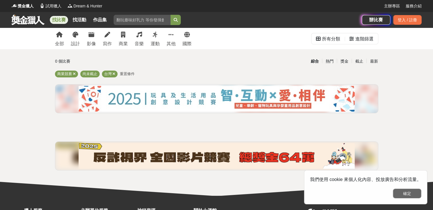
click at [408, 195] on button "確定" at bounding box center [407, 194] width 28 height 10
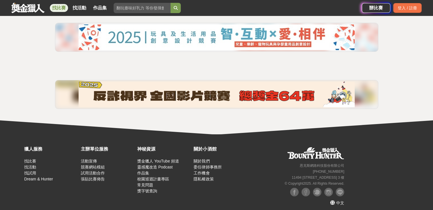
scroll to position [71, 0]
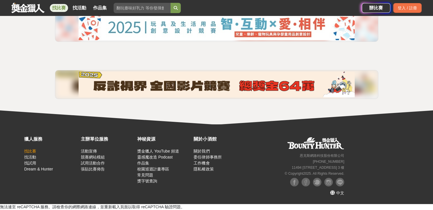
click at [31, 151] on link "找比賽" at bounding box center [30, 151] width 12 height 5
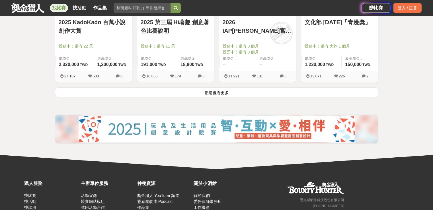
scroll to position [763, 0]
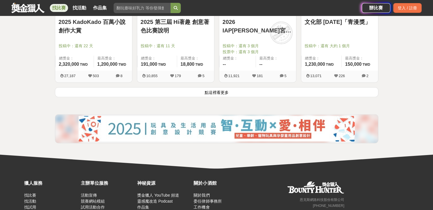
click at [94, 92] on button "點這裡看更多" at bounding box center [217, 92] width 324 height 10
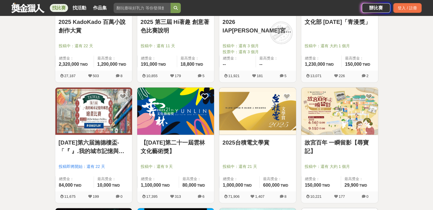
click at [37, 124] on div "全部 設計 影像 寫作 商業 音樂 運動 其他 國際 所有分類 進階篩選 879 個比賽 綜合 熱門 獎金 截止 最新 尚未截止 台灣 重置條件 FuStar…" at bounding box center [216, 79] width 433 height 1629
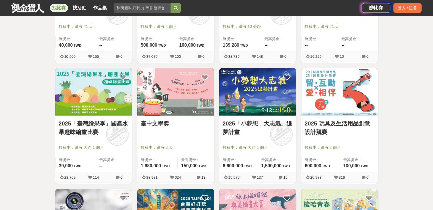
scroll to position [277, 0]
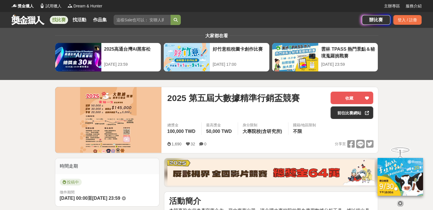
click at [399, 200] on icon at bounding box center [400, 203] width 6 height 6
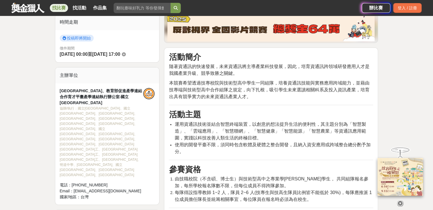
scroll to position [144, 0]
click at [399, 200] on icon at bounding box center [400, 203] width 6 height 6
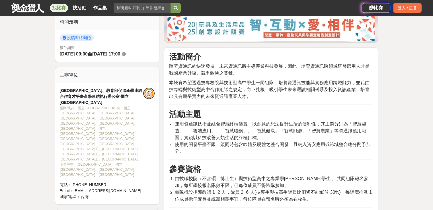
click at [240, 142] on span "使用的開發平臺不限，須同時包含軟體及硬體之整合開發，且納入資安應用或跨域整合總分酌予加分。" at bounding box center [273, 148] width 196 height 12
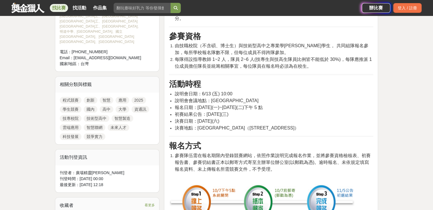
scroll to position [278, 0]
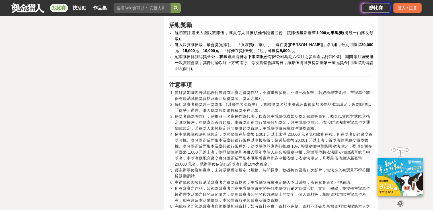
scroll to position [904, 0]
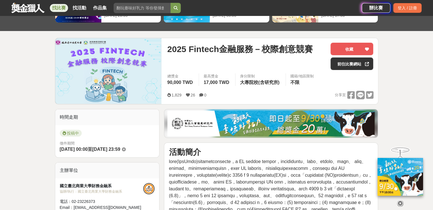
scroll to position [50, 0]
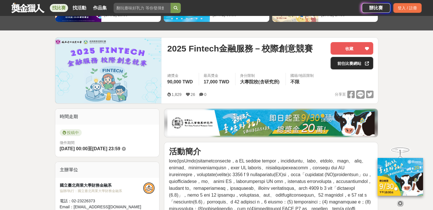
click at [351, 63] on link "前往比賽網站" at bounding box center [352, 63] width 43 height 13
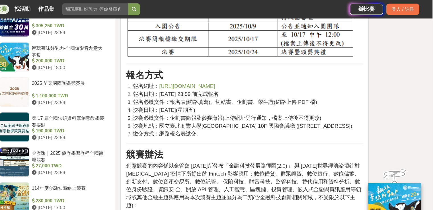
scroll to position [465, 0]
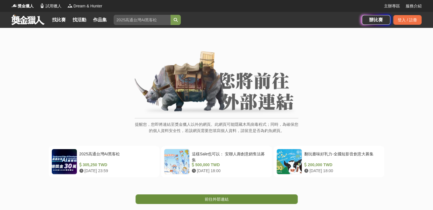
click at [227, 202] on link "前往外部連結" at bounding box center [217, 200] width 162 height 10
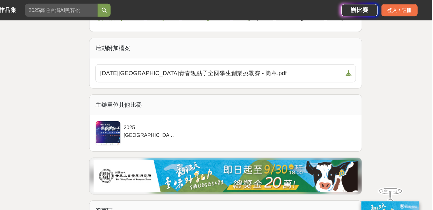
scroll to position [853, 0]
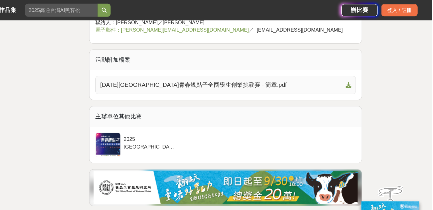
click at [288, 66] on span "[DATE][GEOGRAPHIC_DATA]青春靚點子全國學生創業挑戰賽 - 簡章.pdf" at bounding box center [268, 66] width 190 height 7
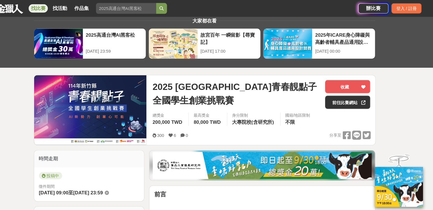
scroll to position [12, 0]
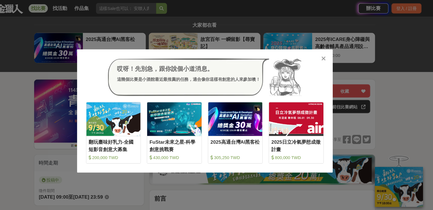
click at [329, 54] on icon at bounding box center [329, 56] width 4 height 6
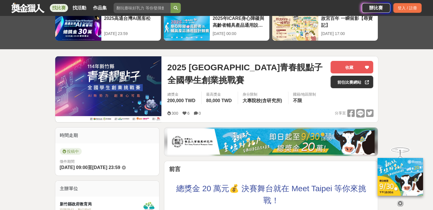
scroll to position [0, 0]
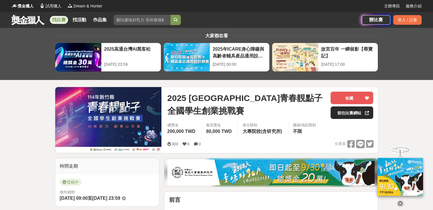
click at [350, 113] on link "前往比賽網站" at bounding box center [352, 113] width 43 height 13
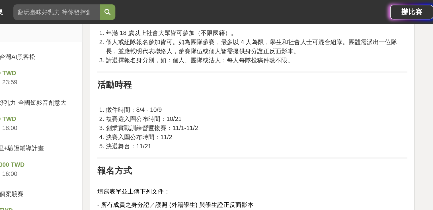
scroll to position [407, 0]
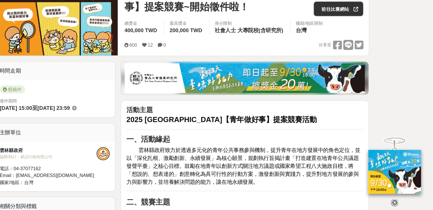
scroll to position [85, 0]
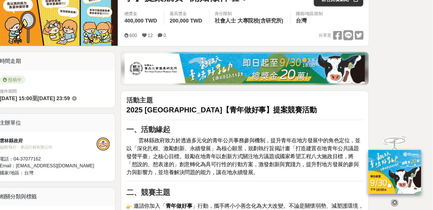
click at [401, 200] on icon at bounding box center [400, 203] width 6 height 6
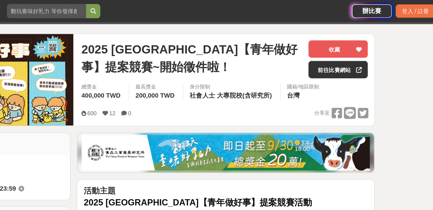
scroll to position [40, 0]
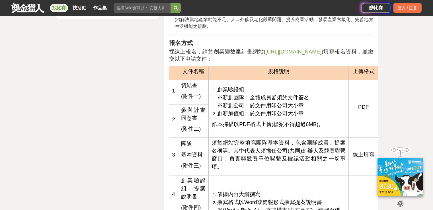
scroll to position [803, 0]
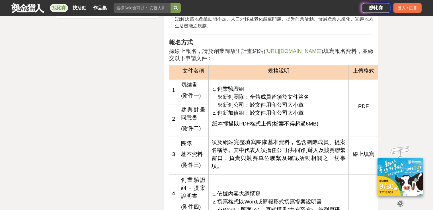
click at [400, 200] on icon at bounding box center [400, 203] width 6 height 6
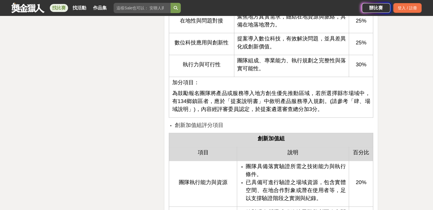
scroll to position [1227, 0]
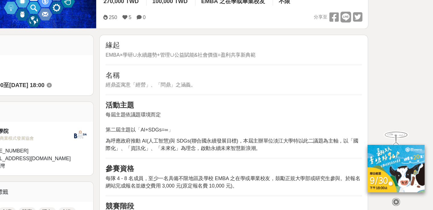
scroll to position [36, 0]
click at [402, 198] on div at bounding box center [400, 203] width 57 height 10
click at [399, 203] on icon at bounding box center [400, 203] width 6 height 6
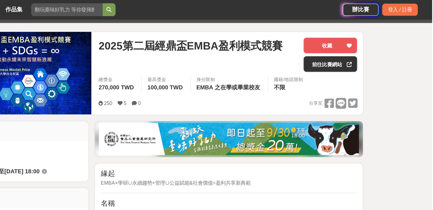
scroll to position [62, 0]
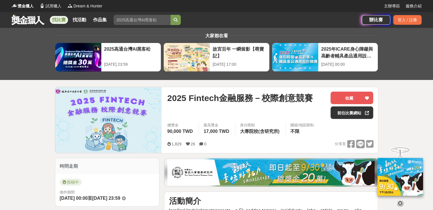
click at [398, 200] on icon at bounding box center [400, 203] width 6 height 6
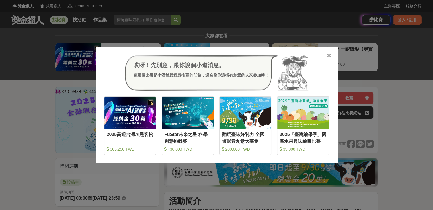
click at [328, 54] on icon at bounding box center [329, 56] width 4 height 6
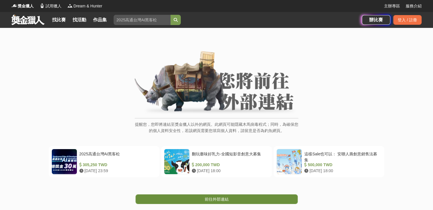
click at [233, 197] on link "前往外部連結" at bounding box center [217, 200] width 162 height 10
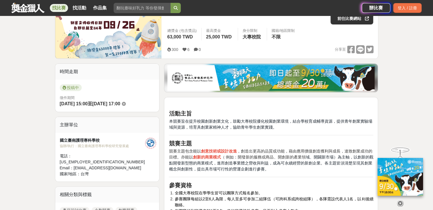
scroll to position [97, 0]
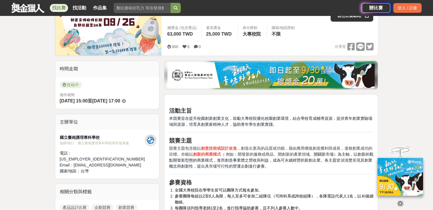
click at [399, 202] on icon at bounding box center [400, 203] width 6 height 6
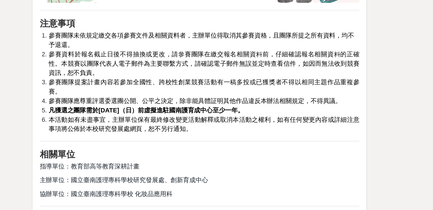
scroll to position [856, 0]
drag, startPoint x: 267, startPoint y: 135, endPoint x: 293, endPoint y: 132, distance: 25.8
click at [293, 132] on strong "凡獲選之團隊需於114年11月30日（日）前虛擬進駐國南護育成中心至少一年。" at bounding box center [237, 133] width 125 height 5
copy strong "國南護育成中心"
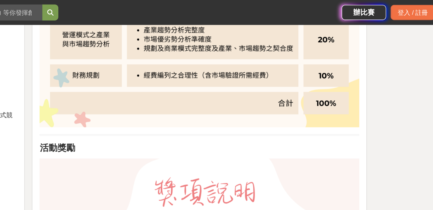
scroll to position [630, 0]
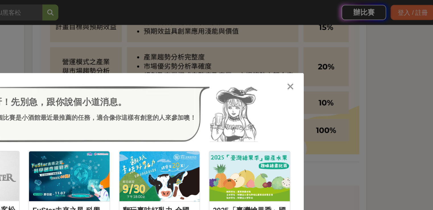
click at [326, 54] on div at bounding box center [329, 55] width 6 height 6
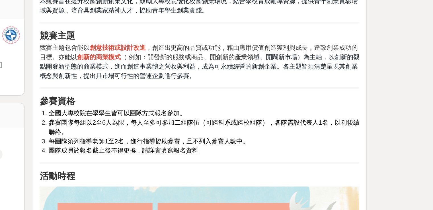
scroll to position [147, 0]
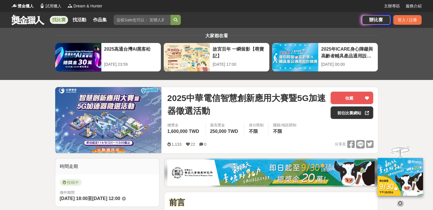
click at [400, 201] on icon at bounding box center [400, 203] width 6 height 6
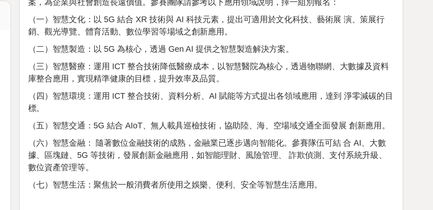
scroll to position [439, 0]
